Goal: Task Accomplishment & Management: Use online tool/utility

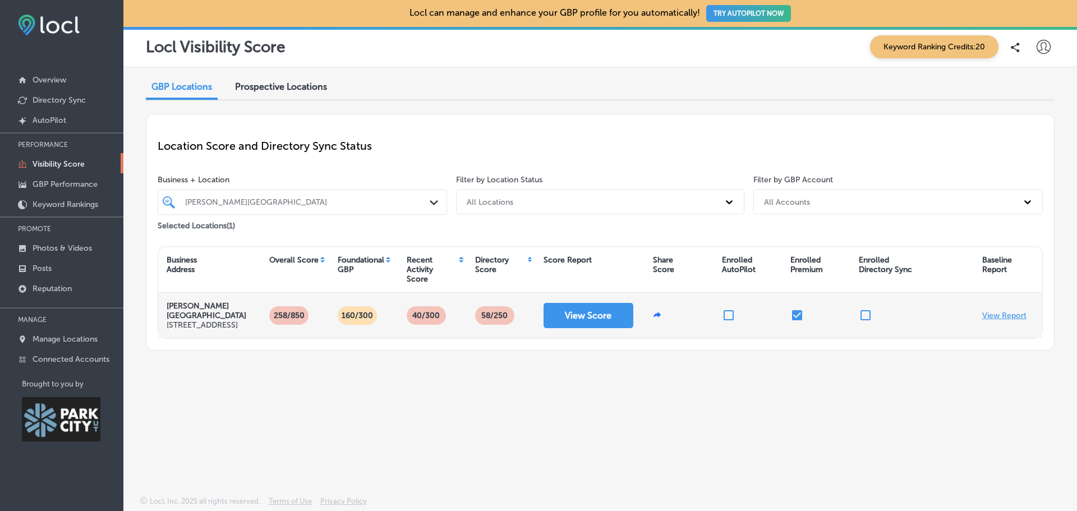
click at [1000, 320] on p "View Report" at bounding box center [1004, 316] width 44 height 10
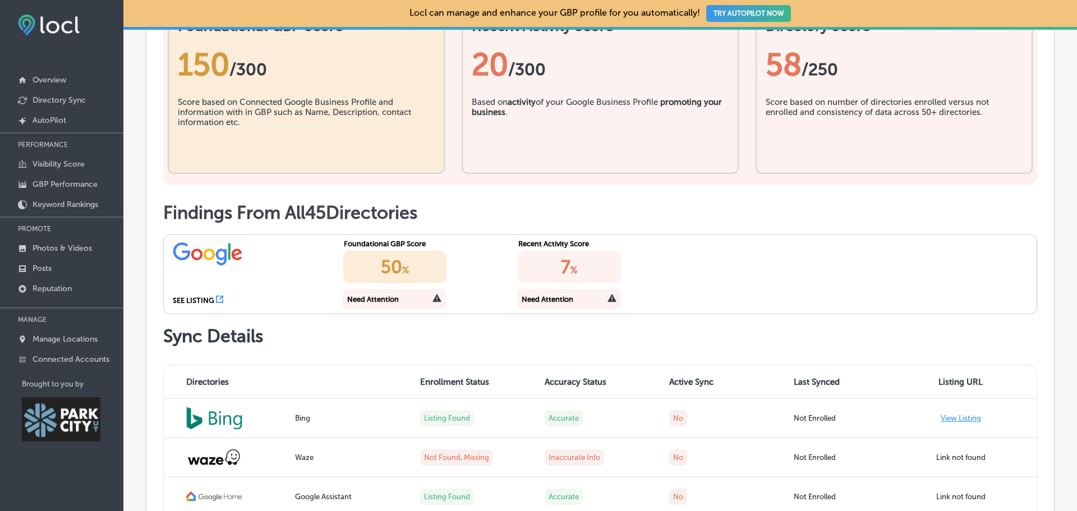
scroll to position [393, 0]
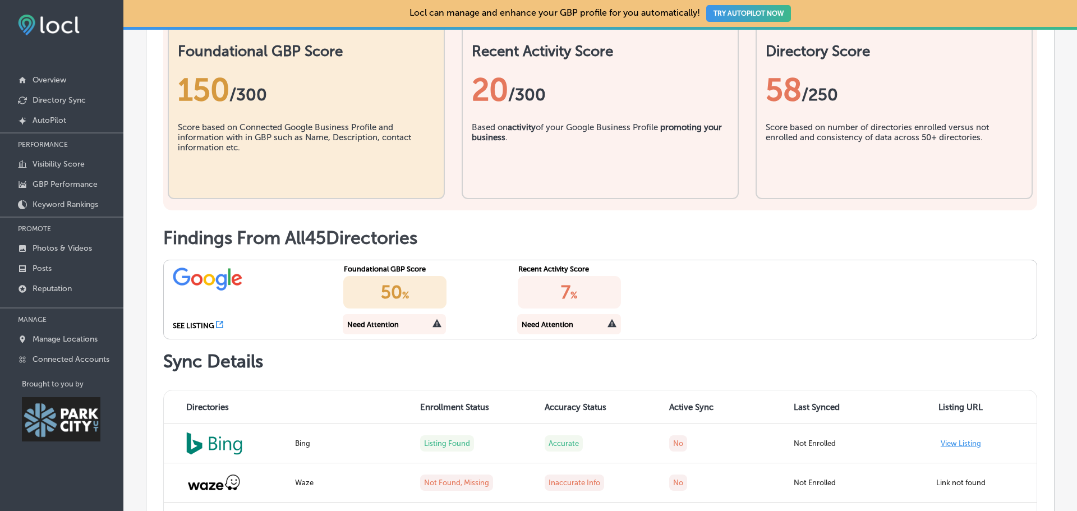
click at [220, 327] on icon at bounding box center [219, 324] width 7 height 7
click at [544, 326] on div "Need Attention" at bounding box center [548, 324] width 52 height 8
click at [550, 293] on div "7 %" at bounding box center [569, 292] width 103 height 33
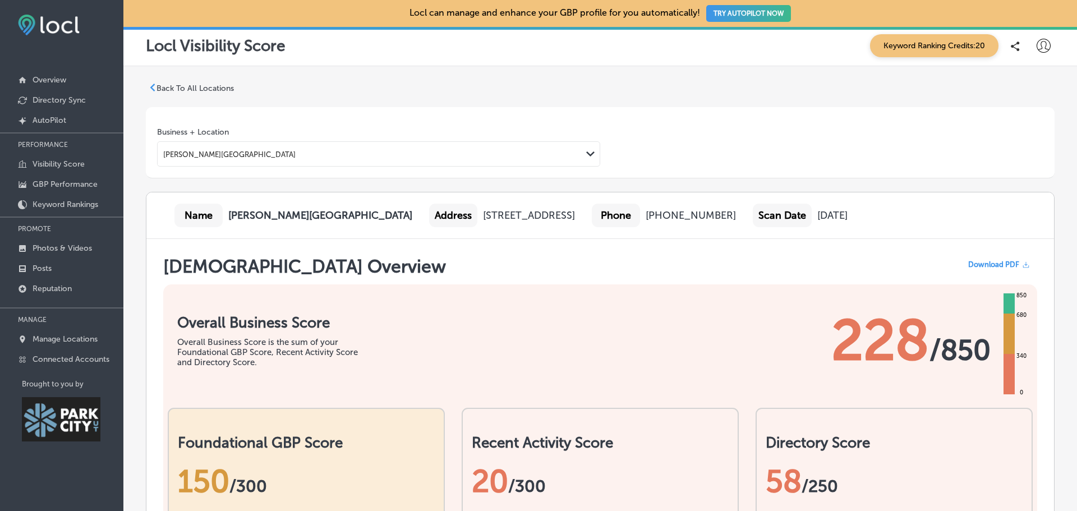
scroll to position [0, 0]
click at [84, 102] on p "Directory Sync" at bounding box center [59, 100] width 53 height 10
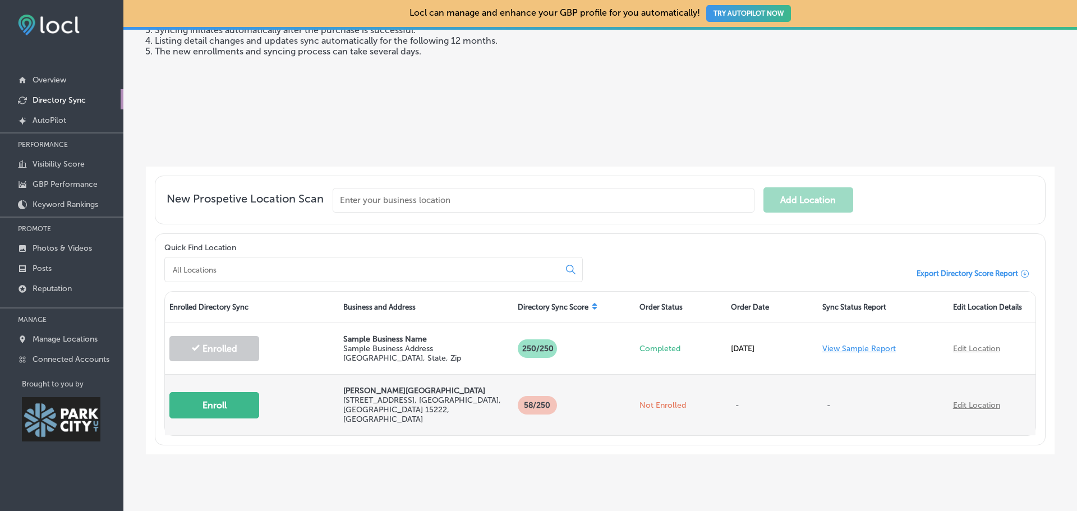
scroll to position [160, 0]
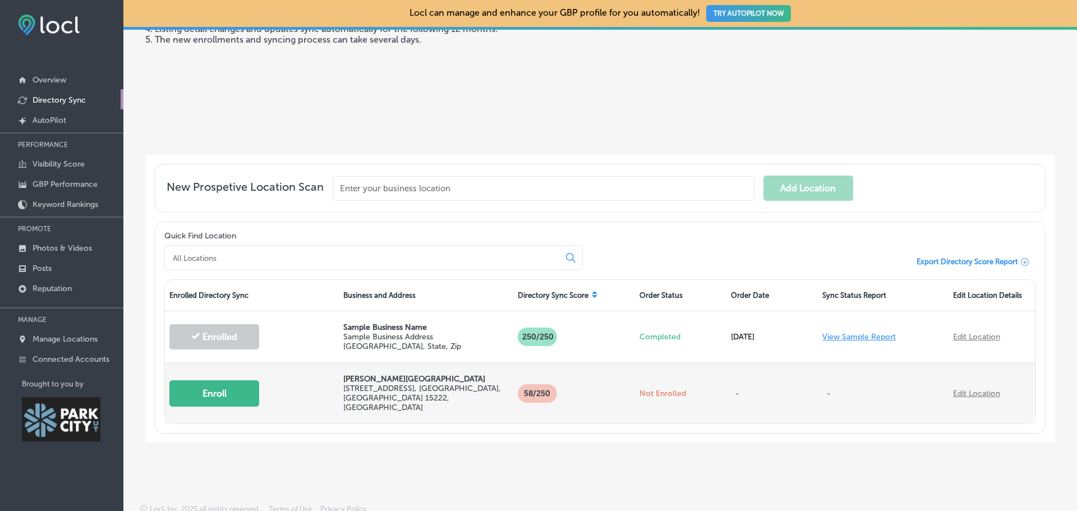
click at [201, 389] on button "Enroll" at bounding box center [214, 393] width 90 height 26
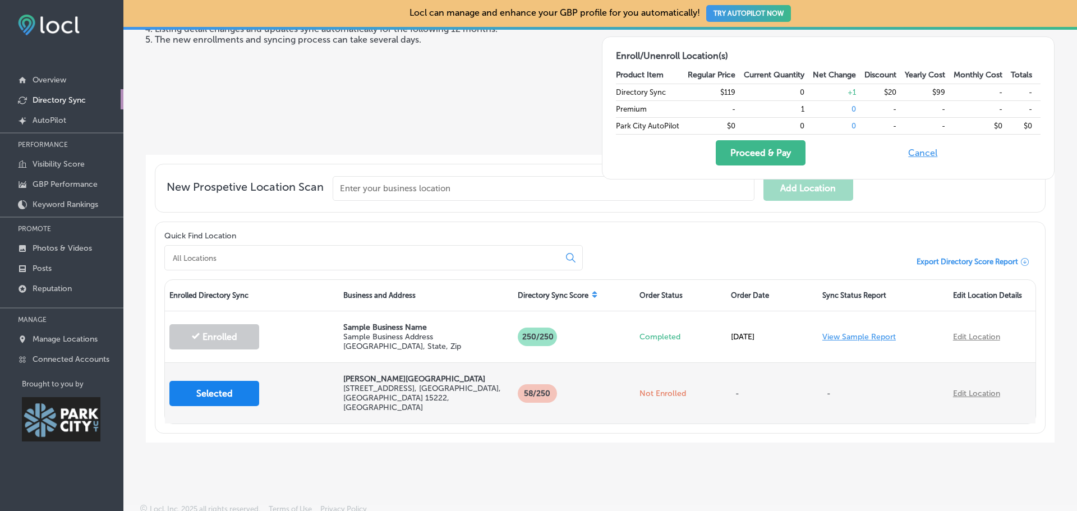
click at [236, 394] on button "Selected" at bounding box center [214, 393] width 90 height 25
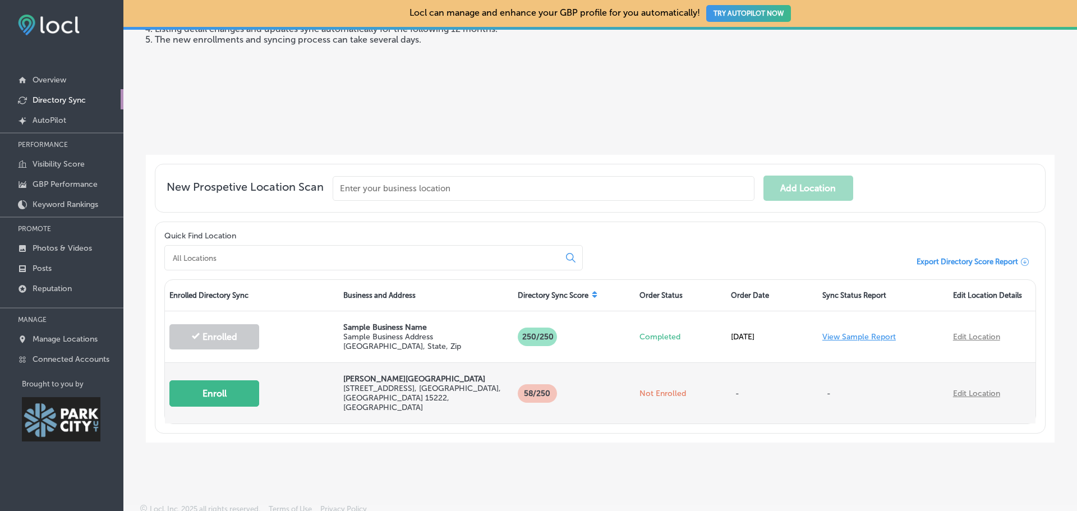
click at [236, 394] on button "Enroll" at bounding box center [214, 393] width 90 height 26
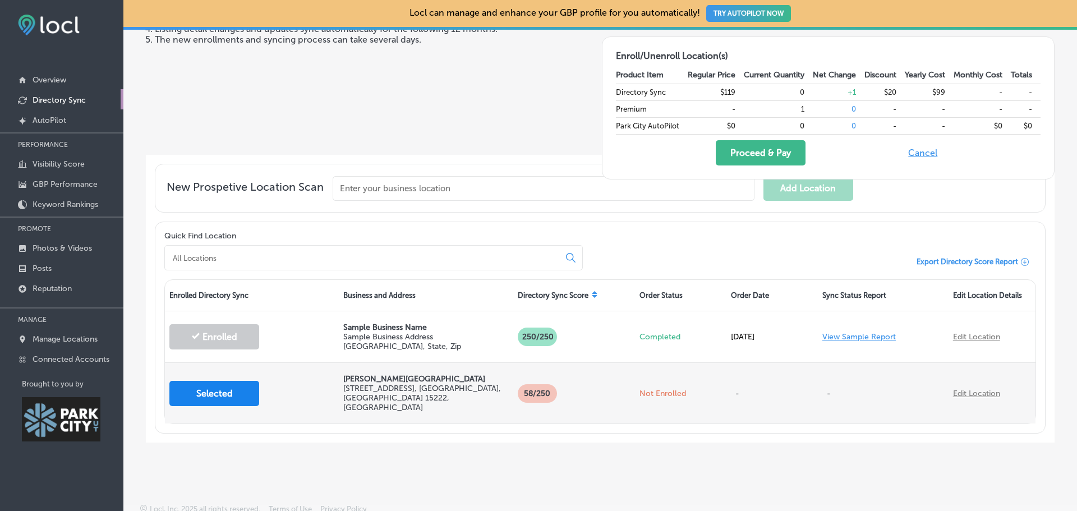
click at [236, 394] on button "Selected" at bounding box center [214, 393] width 90 height 25
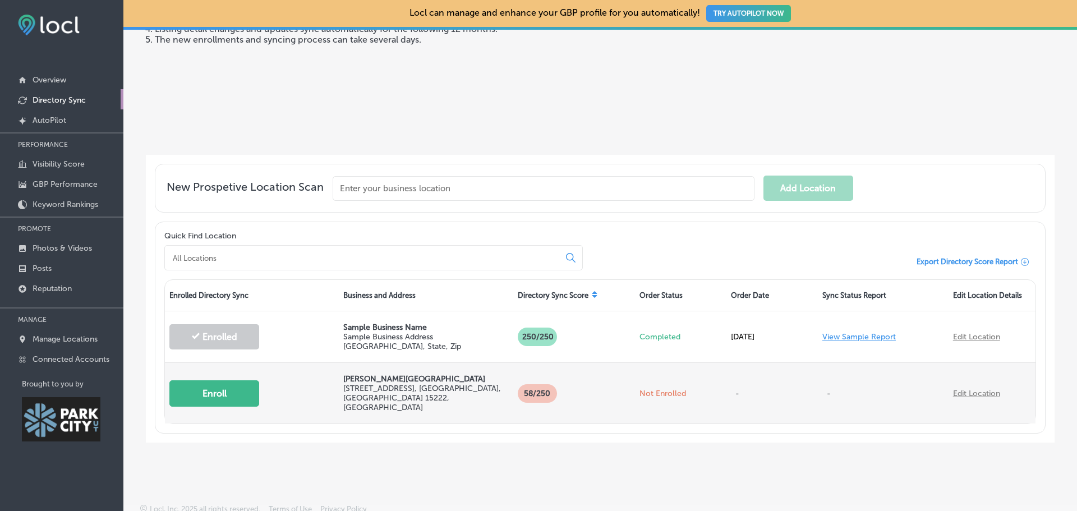
click at [236, 394] on button "Enroll" at bounding box center [214, 393] width 90 height 26
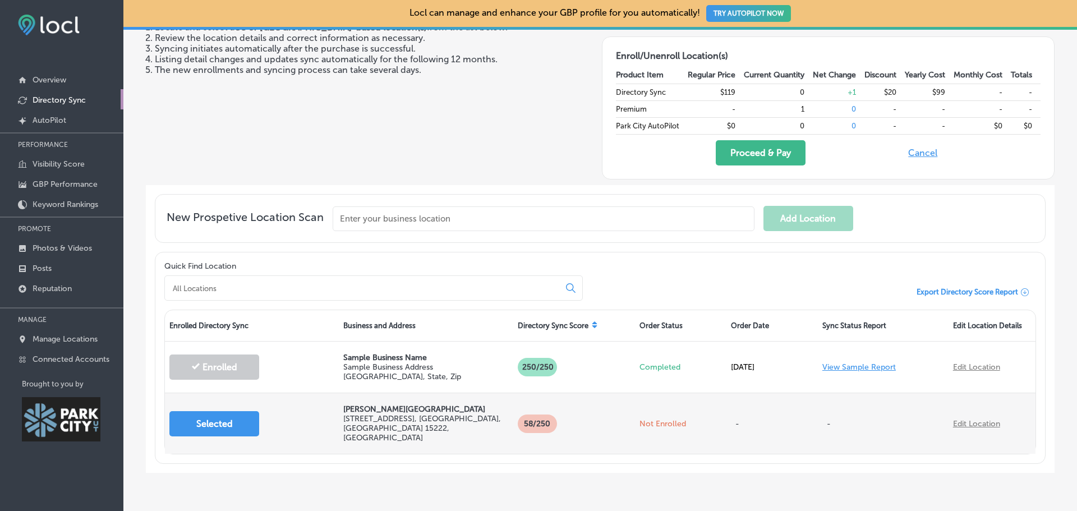
scroll to position [104, 0]
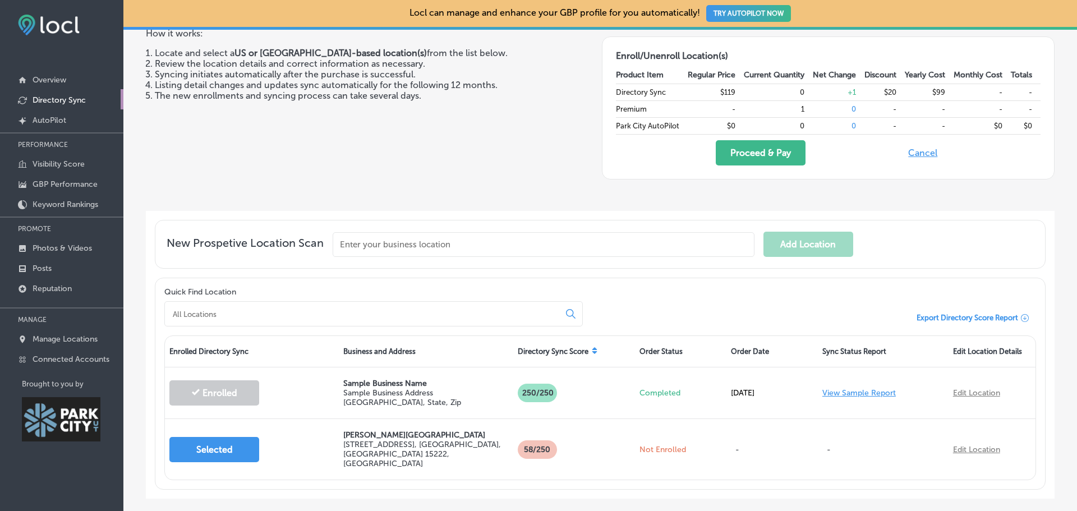
click at [920, 154] on button "Cancel" at bounding box center [923, 152] width 36 height 25
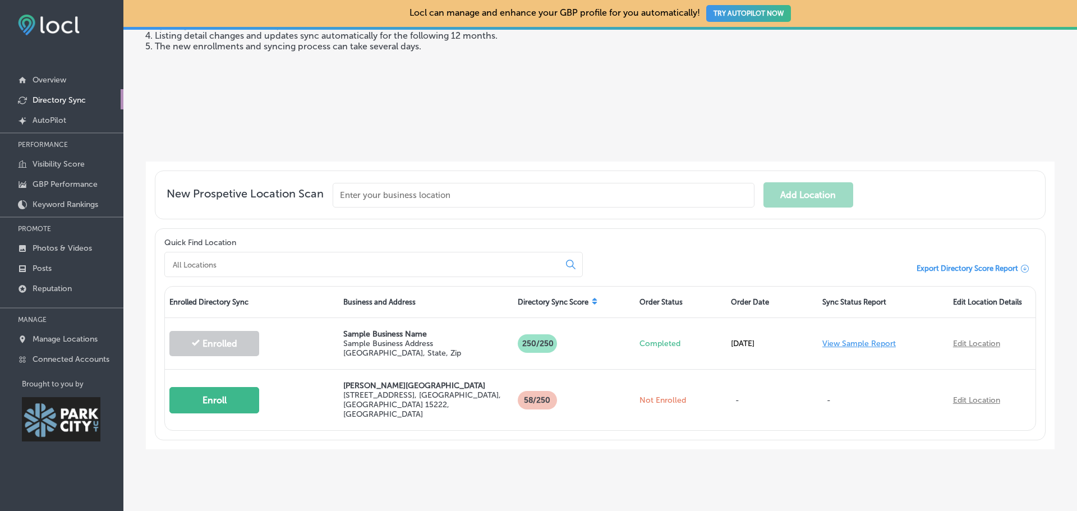
scroll to position [160, 0]
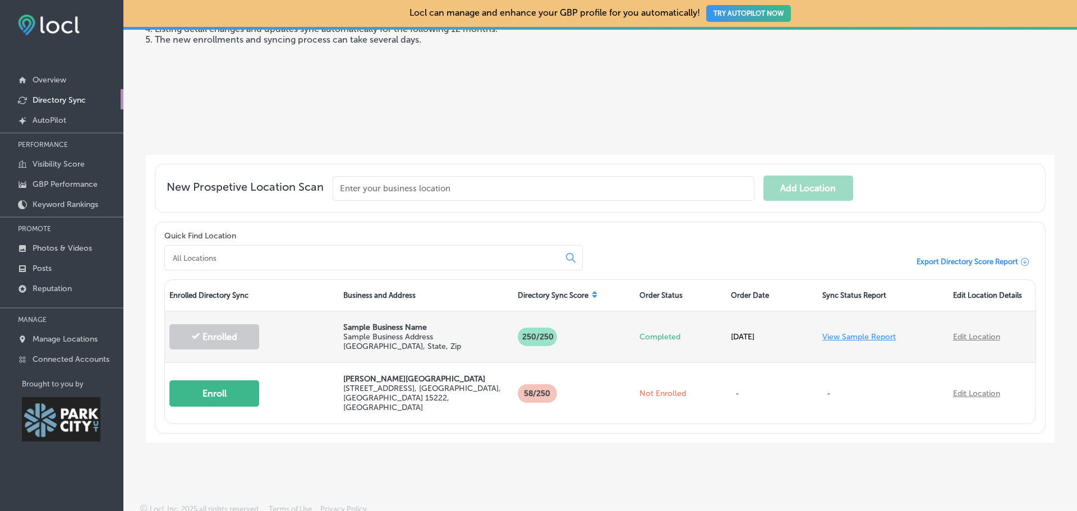
click at [518, 335] on p "250/250" at bounding box center [537, 337] width 39 height 19
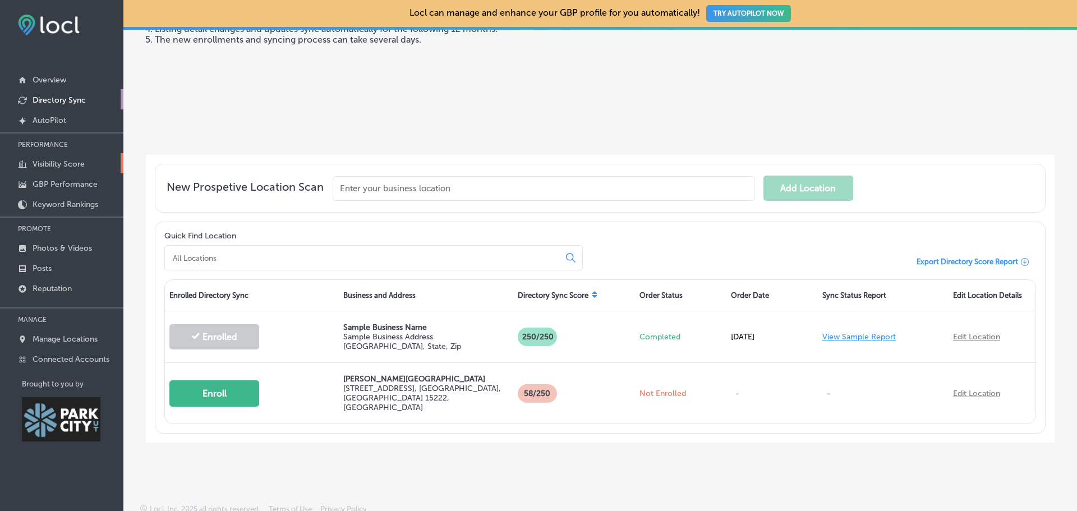
click at [40, 165] on p "Visibility Score" at bounding box center [59, 164] width 52 height 10
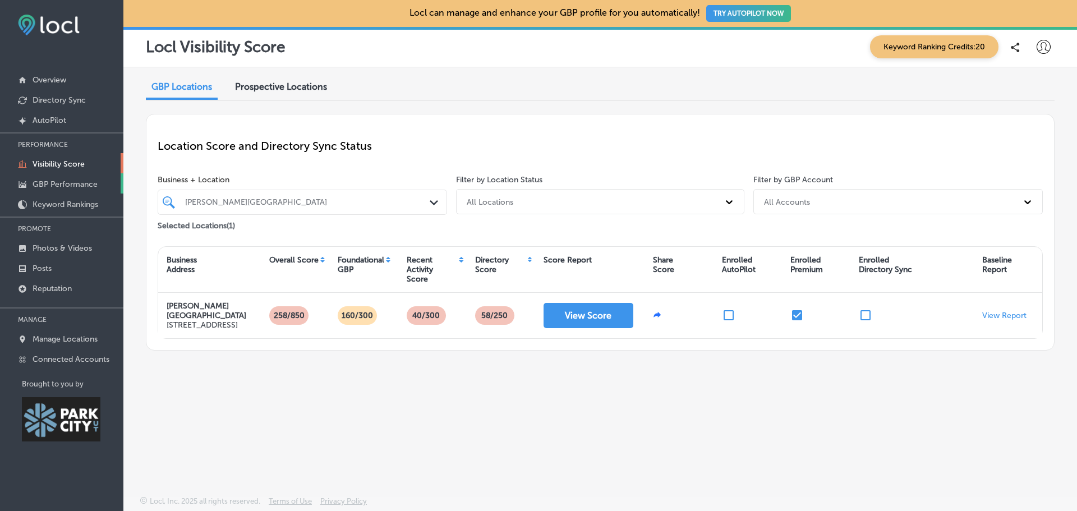
click at [66, 186] on p "GBP Performance" at bounding box center [65, 185] width 65 height 10
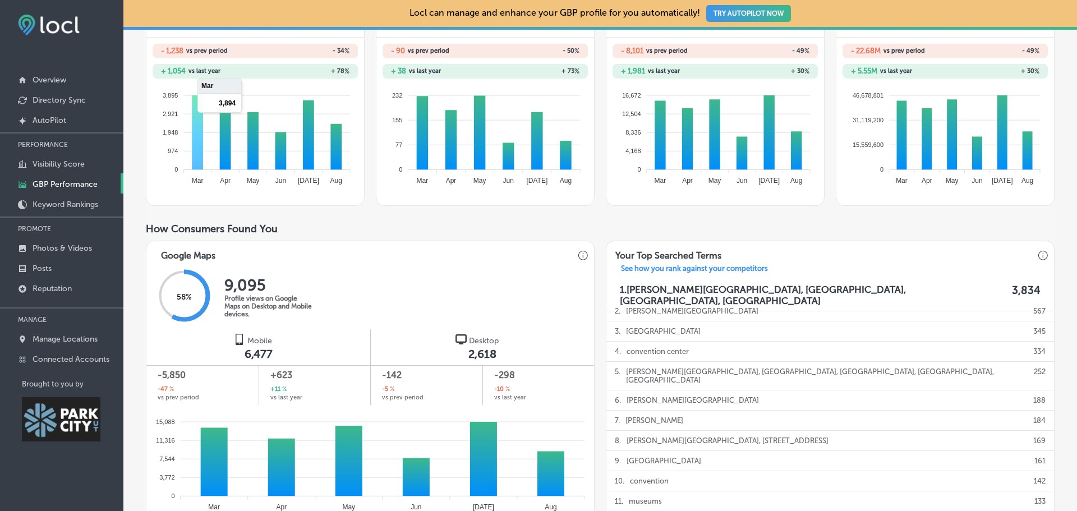
scroll to position [224, 0]
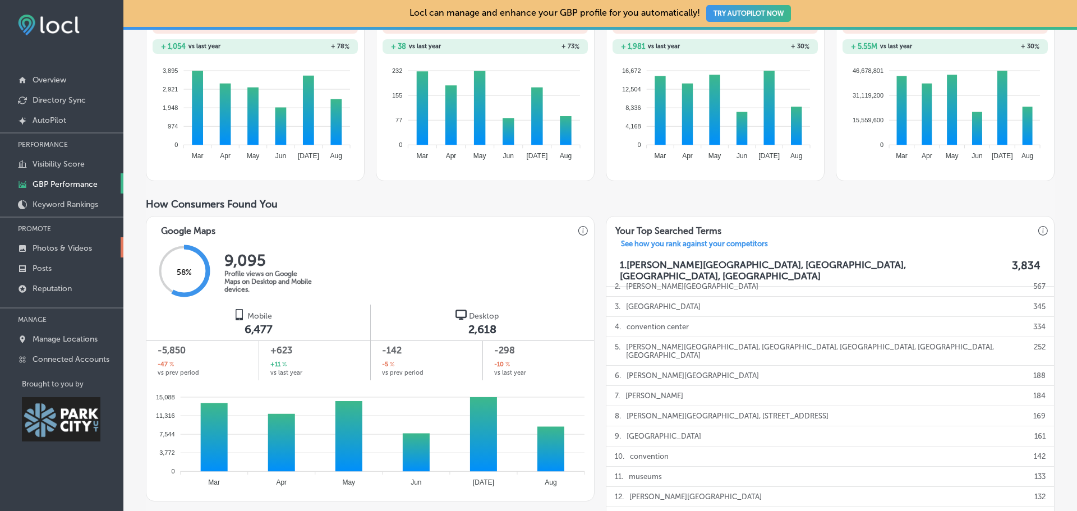
click at [82, 247] on p "Photos & Videos" at bounding box center [62, 248] width 59 height 10
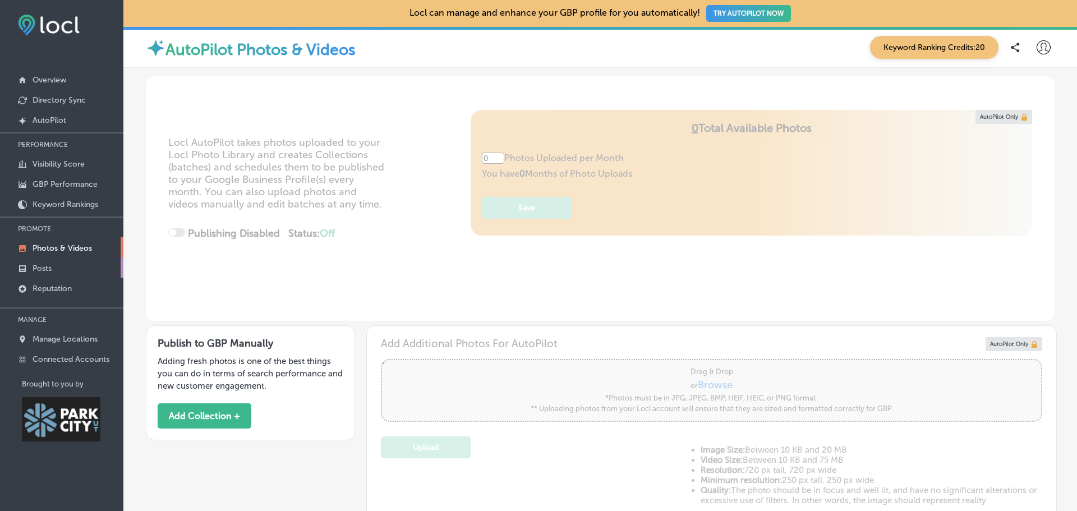
type input "5"
click at [58, 266] on link "Posts" at bounding box center [61, 267] width 123 height 20
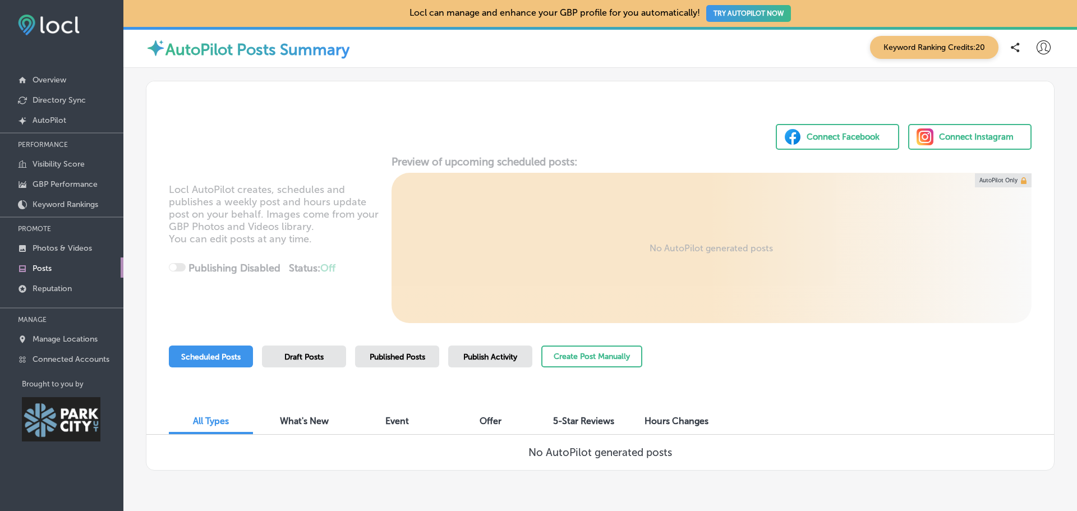
click at [205, 371] on div "Scheduled Posts Draft Posts Published Posts Publish Activity Create Post Manual…" at bounding box center [405, 371] width 473 height 51
click at [203, 364] on div "Scheduled Posts" at bounding box center [211, 357] width 84 height 22
click at [197, 355] on span "Scheduled Posts" at bounding box center [210, 357] width 59 height 10
click at [579, 356] on button "Create Post Manually" at bounding box center [591, 357] width 101 height 22
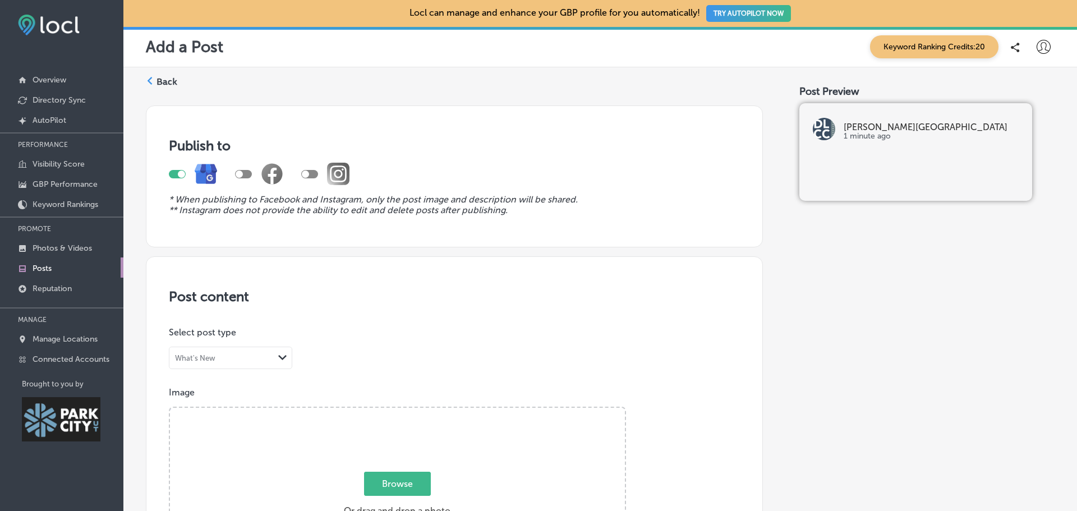
drag, startPoint x: 579, startPoint y: 356, endPoint x: 556, endPoint y: 369, distance: 27.1
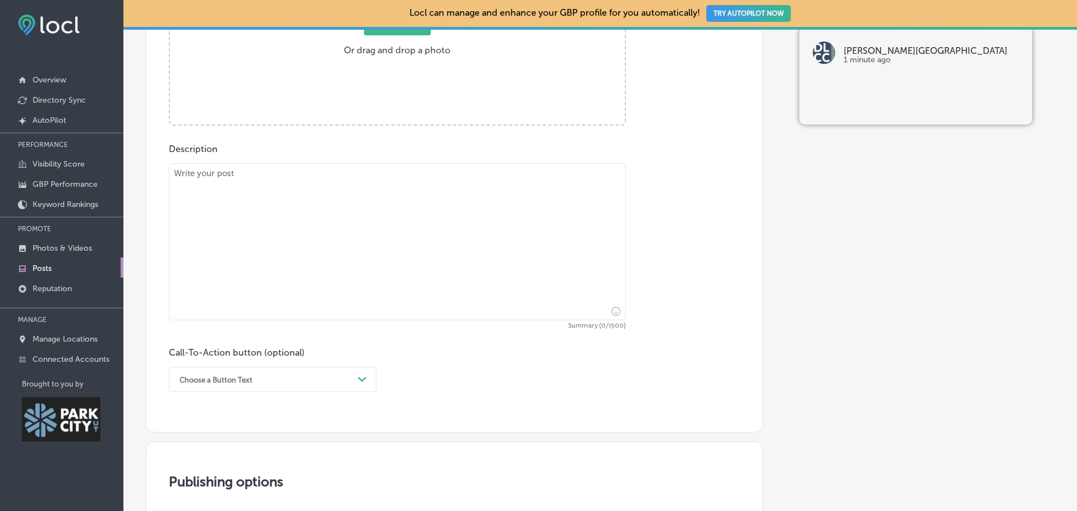
scroll to position [505, 0]
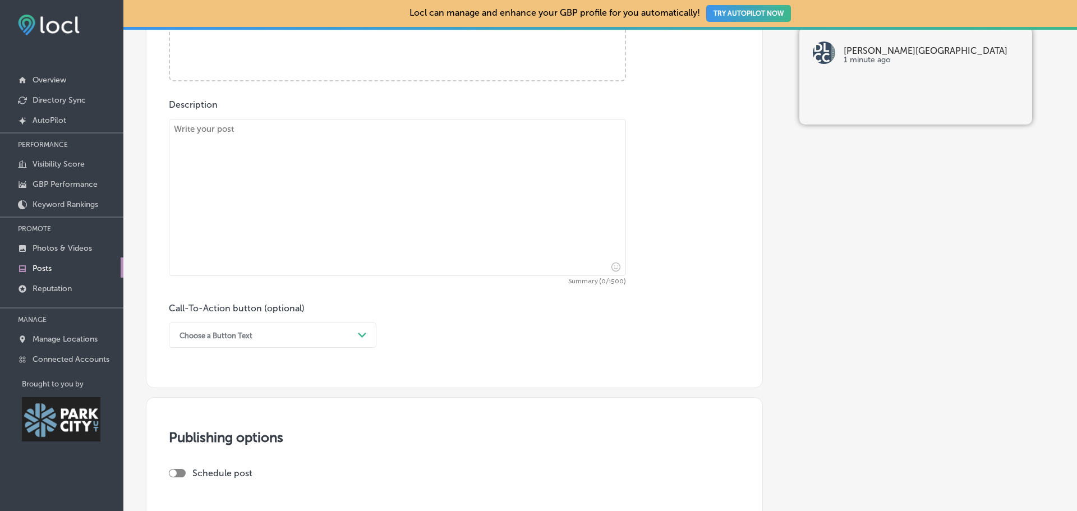
click at [538, 371] on div "Post content Select location(s) Select post type What's New Path Created with S…" at bounding box center [454, 69] width 617 height 637
click at [516, 369] on div "Post content Select location(s) Select post type What's New Path Created with S…" at bounding box center [454, 69] width 617 height 637
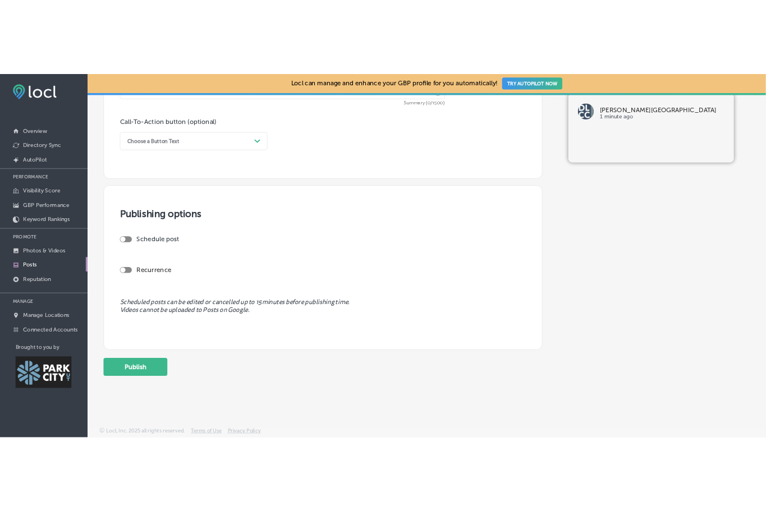
scroll to position [671, 0]
